Goal: Transaction & Acquisition: Download file/media

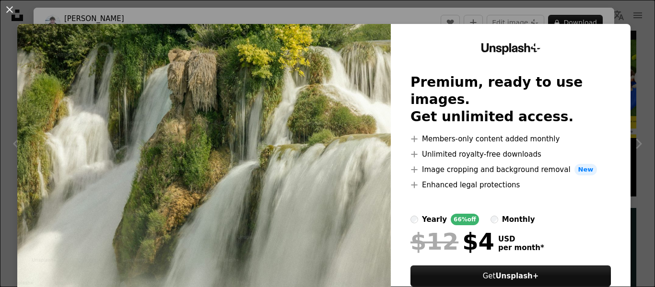
scroll to position [49, 0]
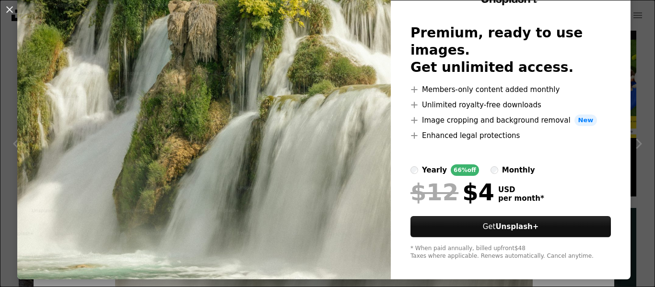
click at [227, 181] on img at bounding box center [204, 127] width 374 height 305
click at [10, 11] on button "An X shape" at bounding box center [10, 10] width 12 height 12
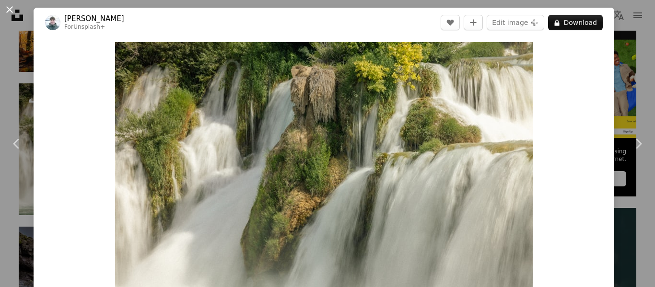
click at [10, 9] on button "An X shape" at bounding box center [10, 10] width 12 height 12
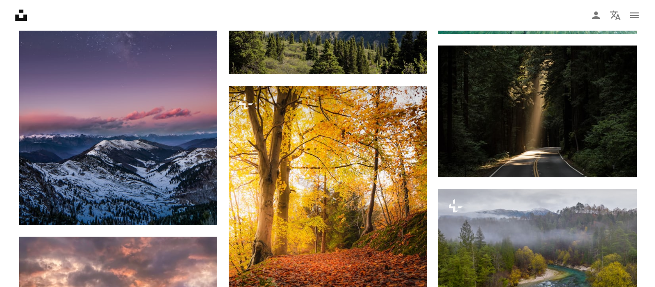
scroll to position [775, 0]
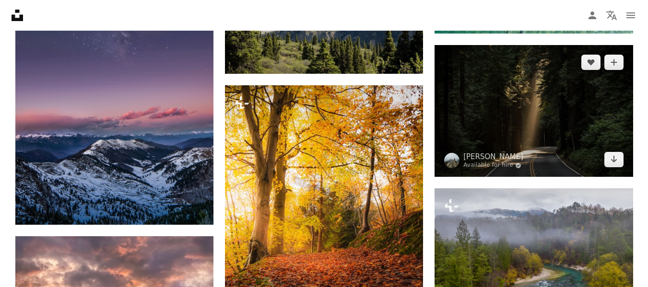
click at [512, 134] on img at bounding box center [534, 111] width 198 height 132
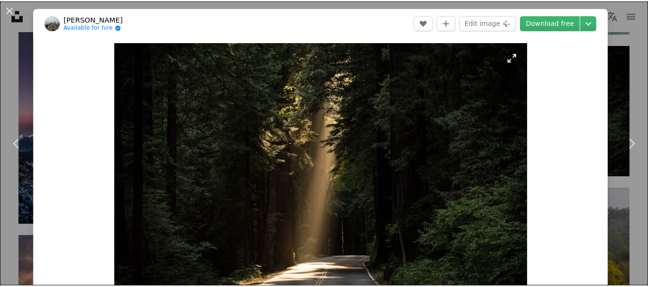
scroll to position [72, 0]
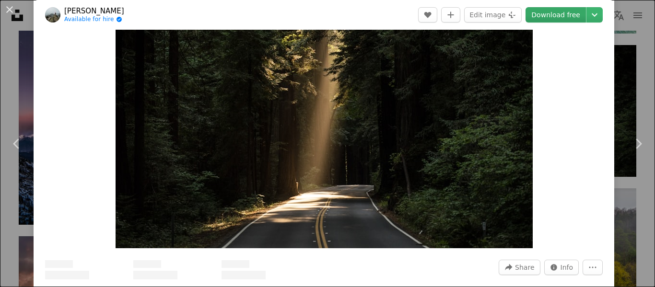
drag, startPoint x: 363, startPoint y: 164, endPoint x: 540, endPoint y: 11, distance: 233.7
click at [540, 11] on link "Download free" at bounding box center [556, 14] width 60 height 15
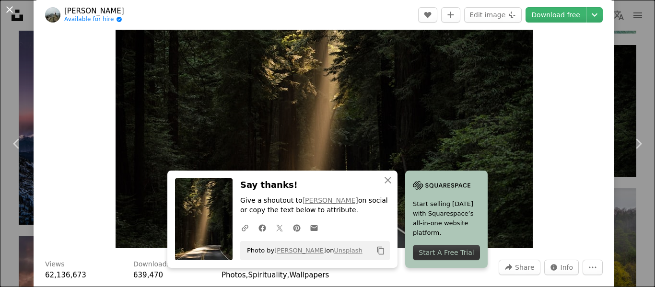
click at [8, 4] on button "An X shape" at bounding box center [10, 10] width 12 height 12
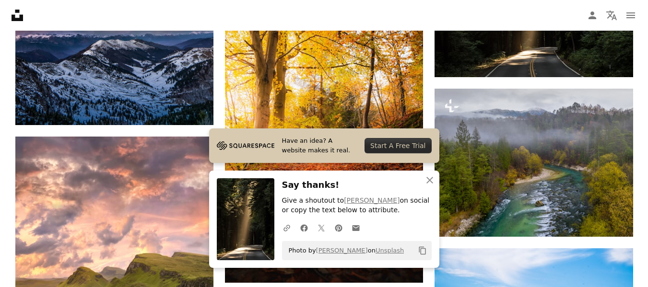
scroll to position [876, 0]
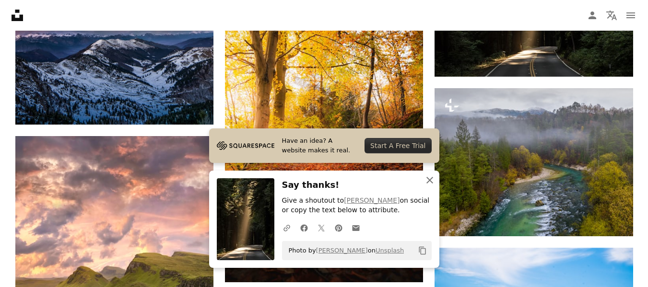
click at [428, 179] on icon "An X shape" at bounding box center [430, 181] width 12 height 12
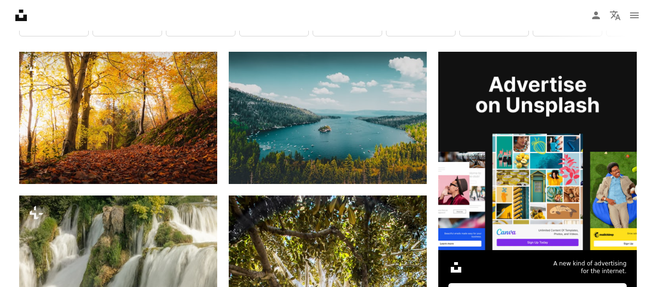
scroll to position [212, 0]
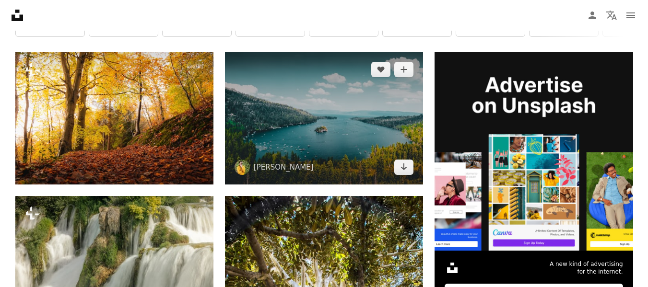
click at [365, 109] on img at bounding box center [324, 118] width 198 height 132
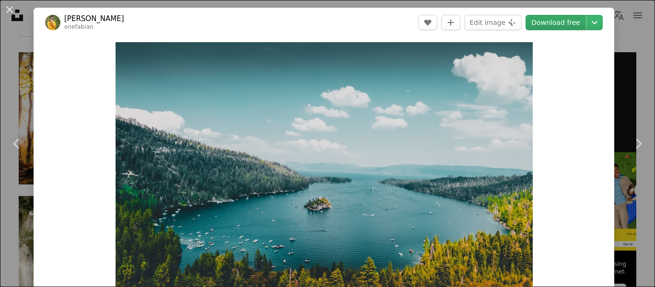
click at [565, 20] on link "Download free" at bounding box center [556, 22] width 60 height 15
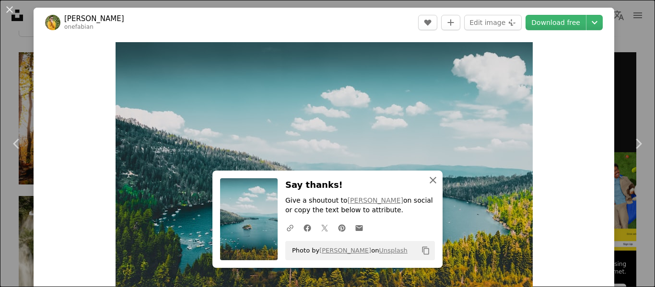
click at [437, 183] on button "An X shape Close" at bounding box center [433, 180] width 19 height 19
